Goal: Information Seeking & Learning: Learn about a topic

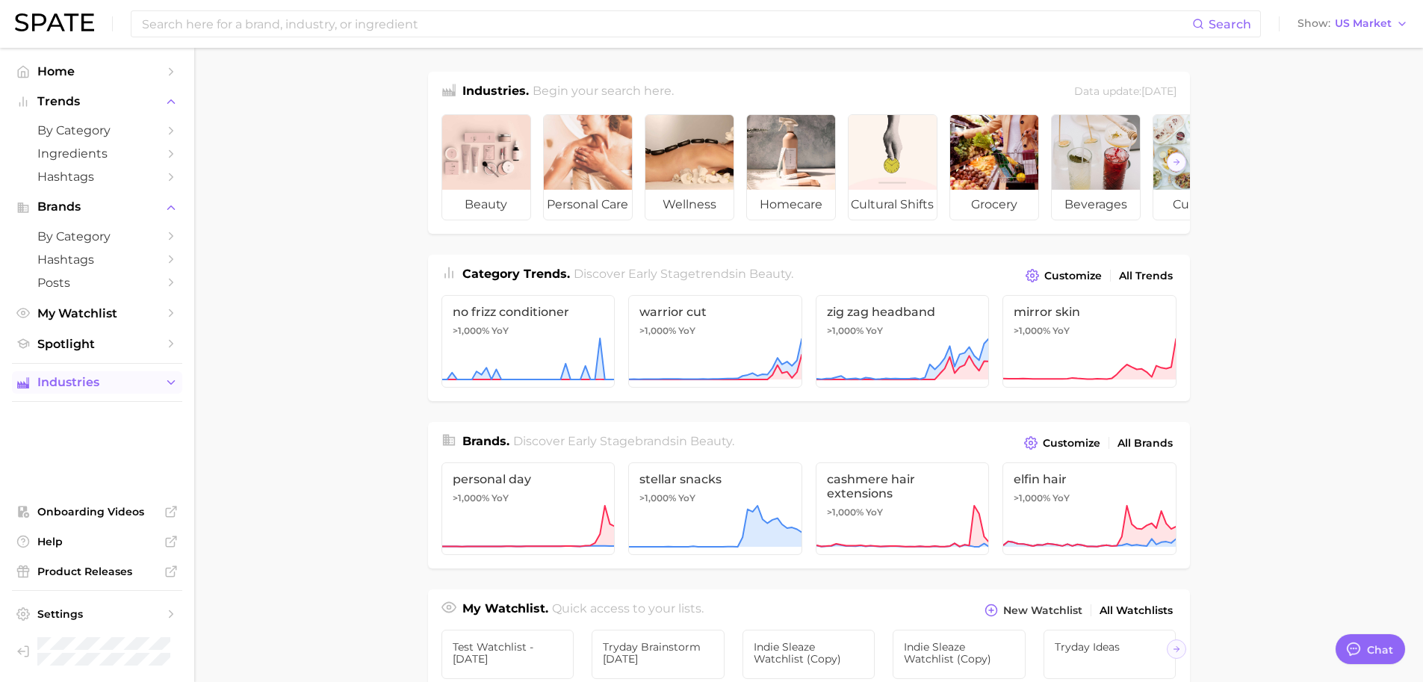
click at [140, 386] on span "Industries" at bounding box center [97, 382] width 120 height 13
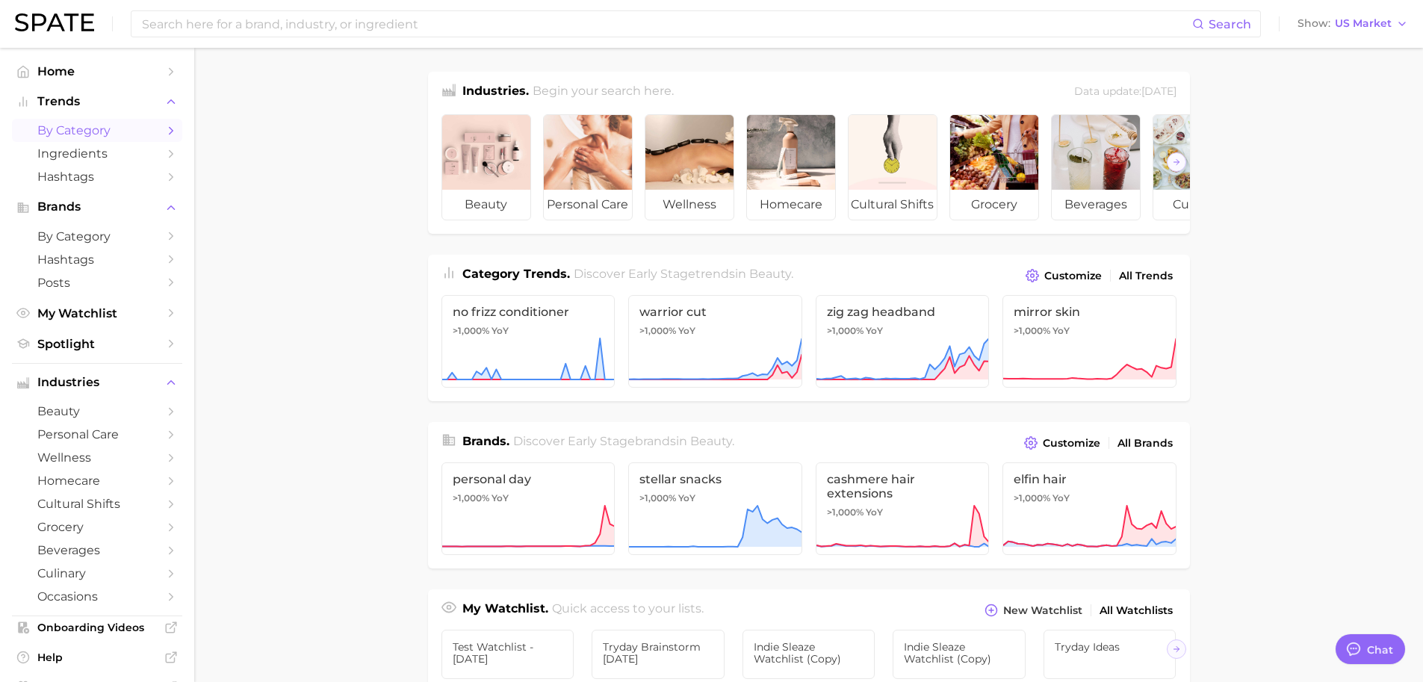
click at [60, 125] on span "by Category" at bounding box center [97, 130] width 120 height 14
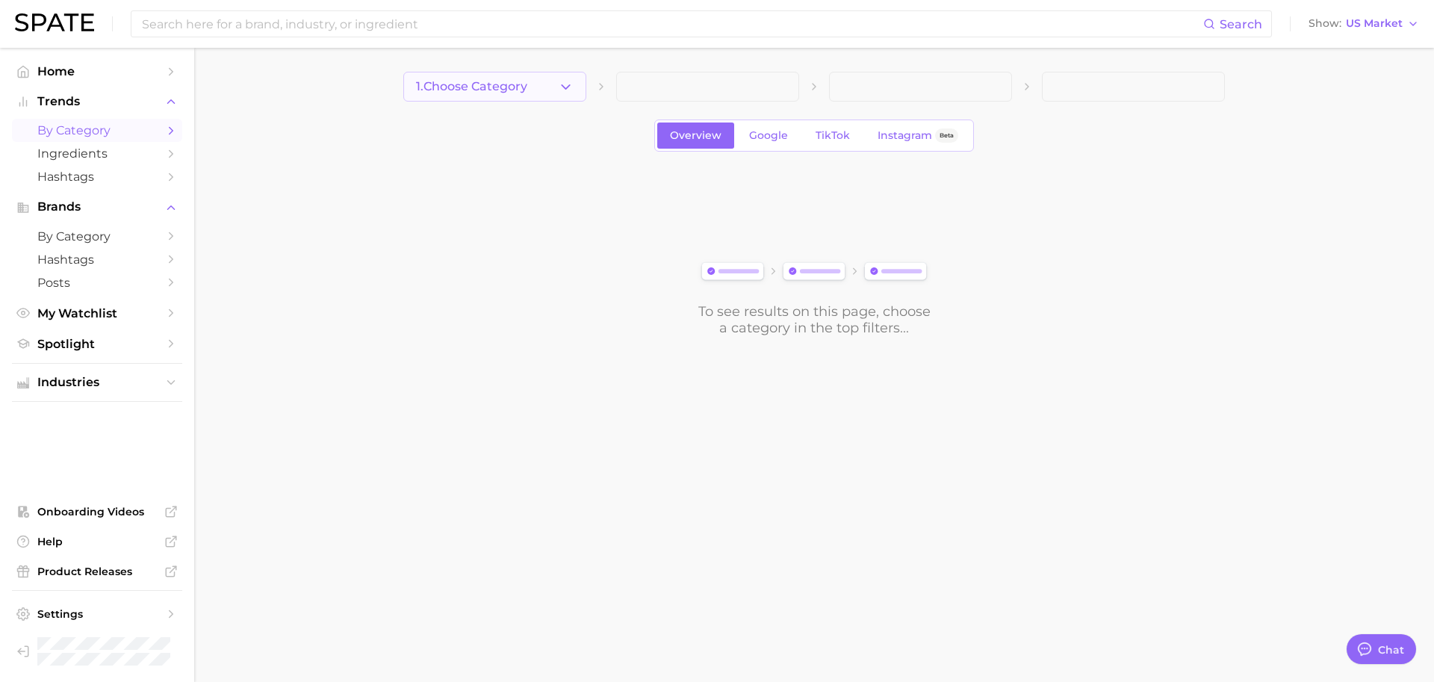
click at [558, 91] on icon "button" at bounding box center [566, 87] width 16 height 16
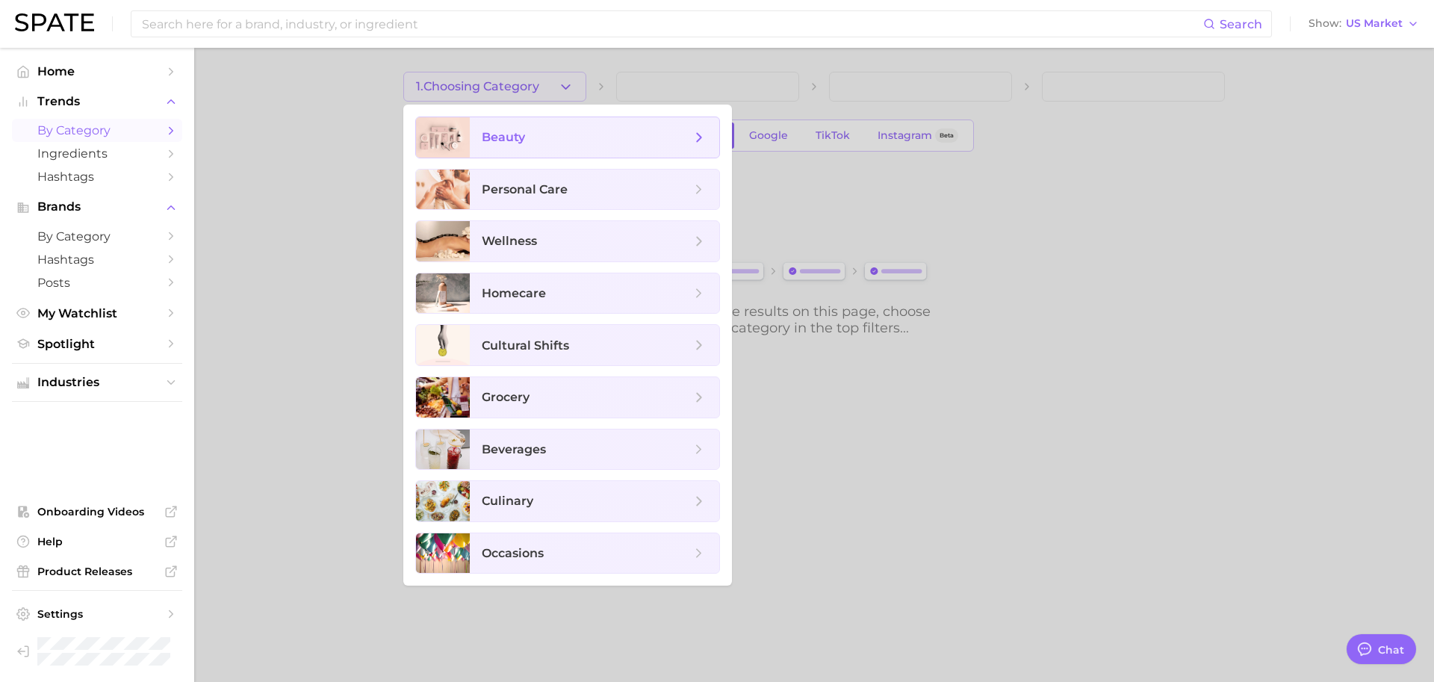
click at [561, 132] on span "beauty" at bounding box center [586, 137] width 209 height 16
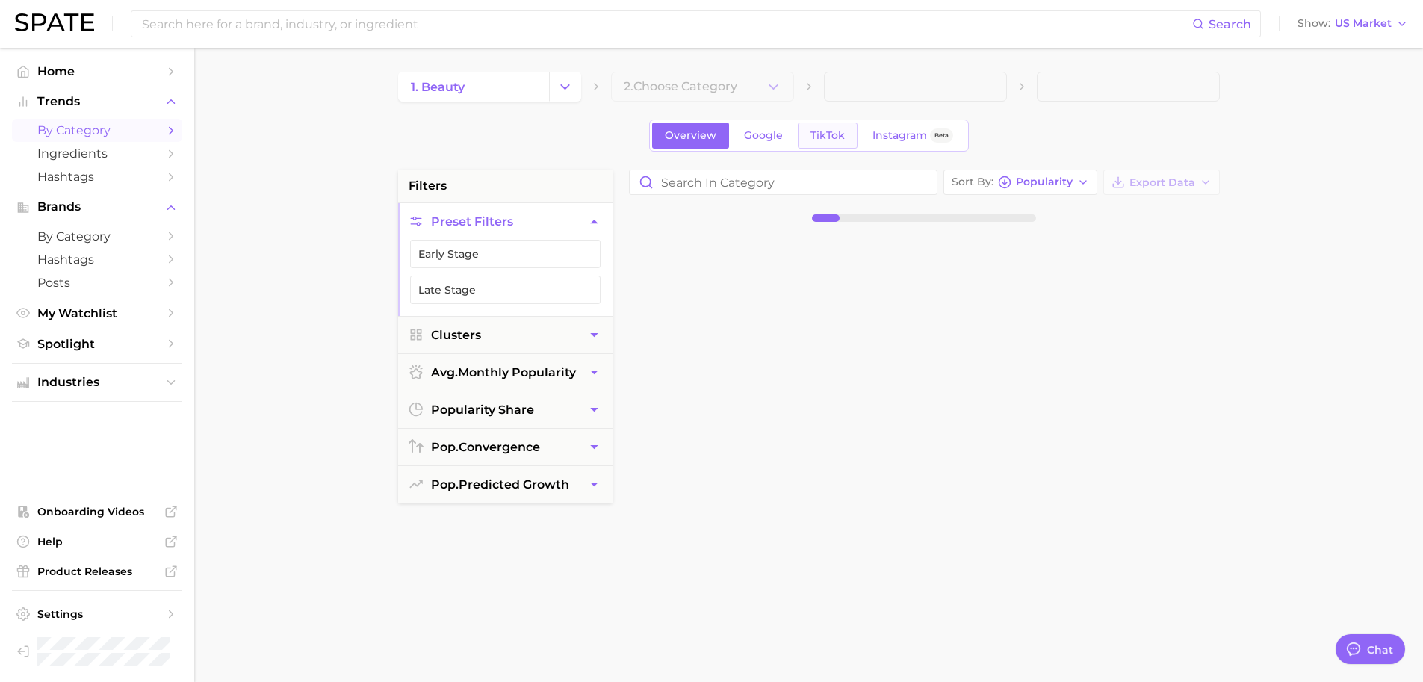
click at [853, 148] on link "TikTok" at bounding box center [828, 136] width 60 height 26
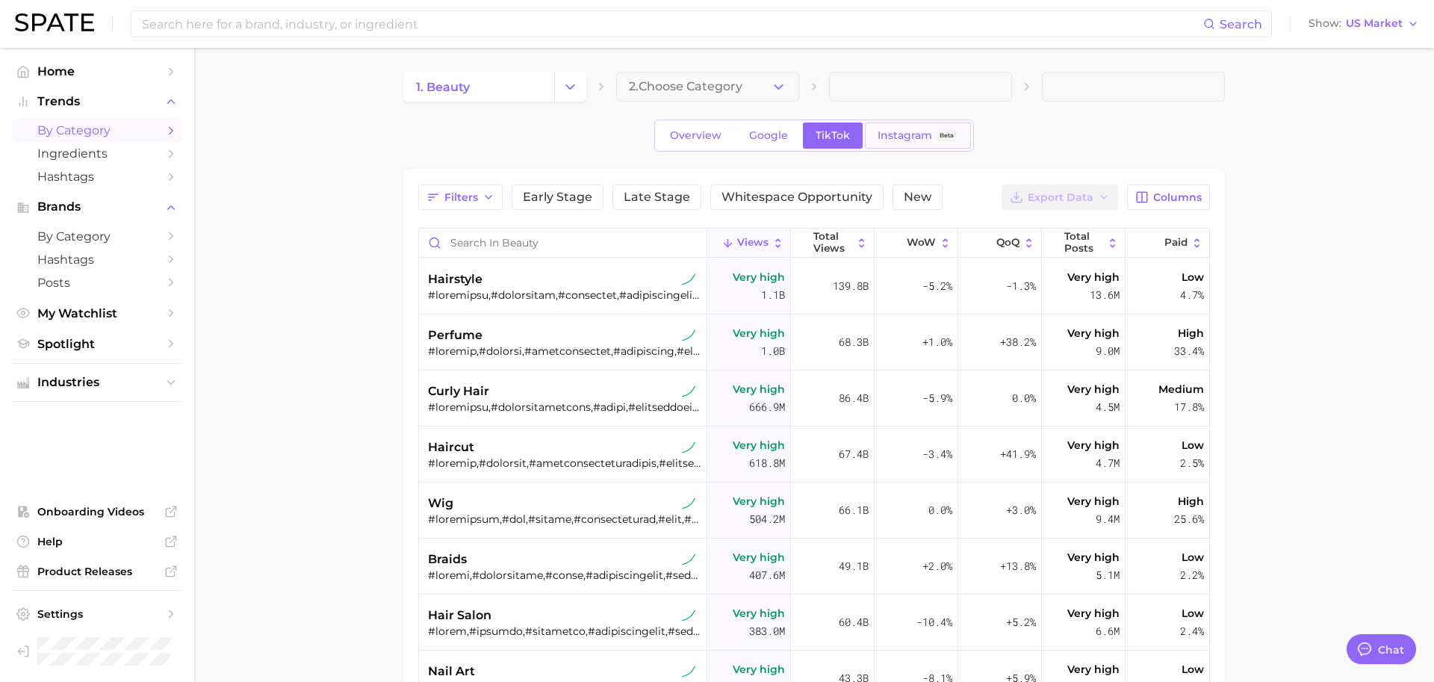
type textarea "x"
click at [917, 138] on span "Instagram" at bounding box center [900, 135] width 55 height 13
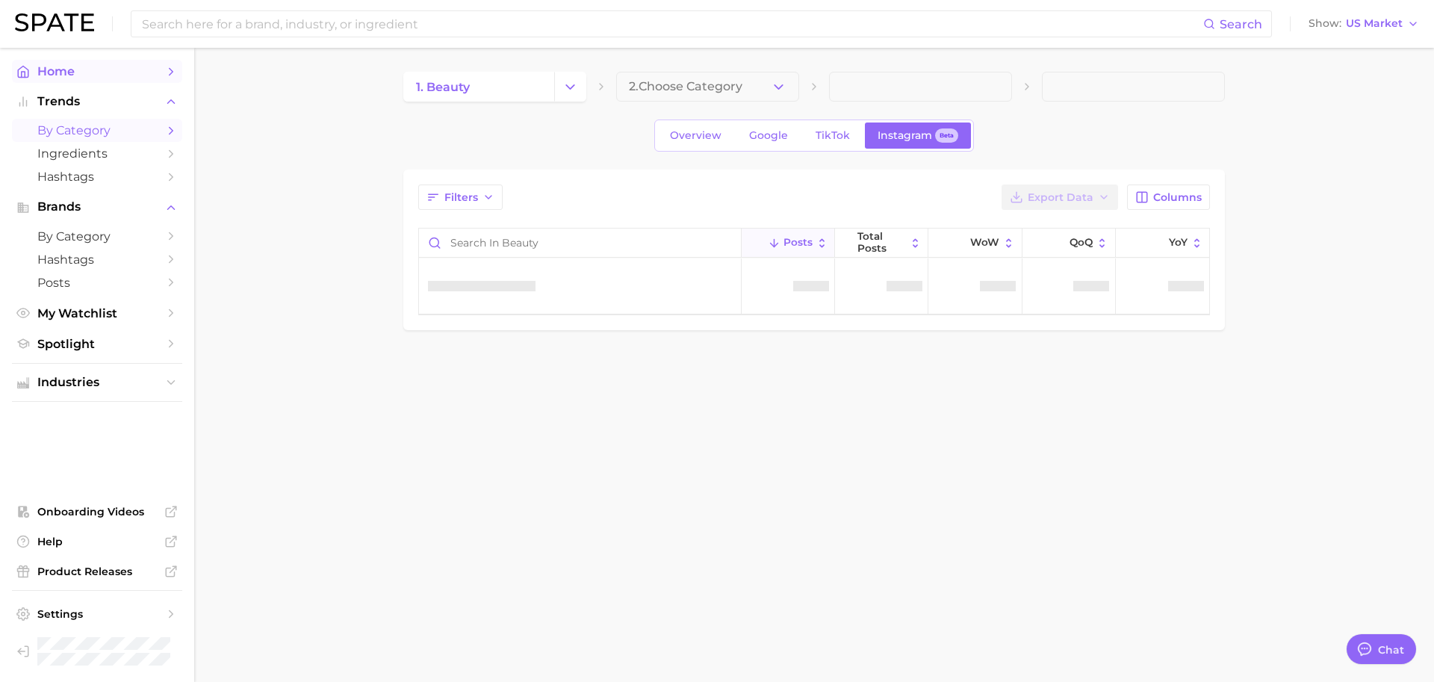
click at [117, 72] on span "Home" at bounding box center [97, 71] width 120 height 14
